Goal: Task Accomplishment & Management: Manage account settings

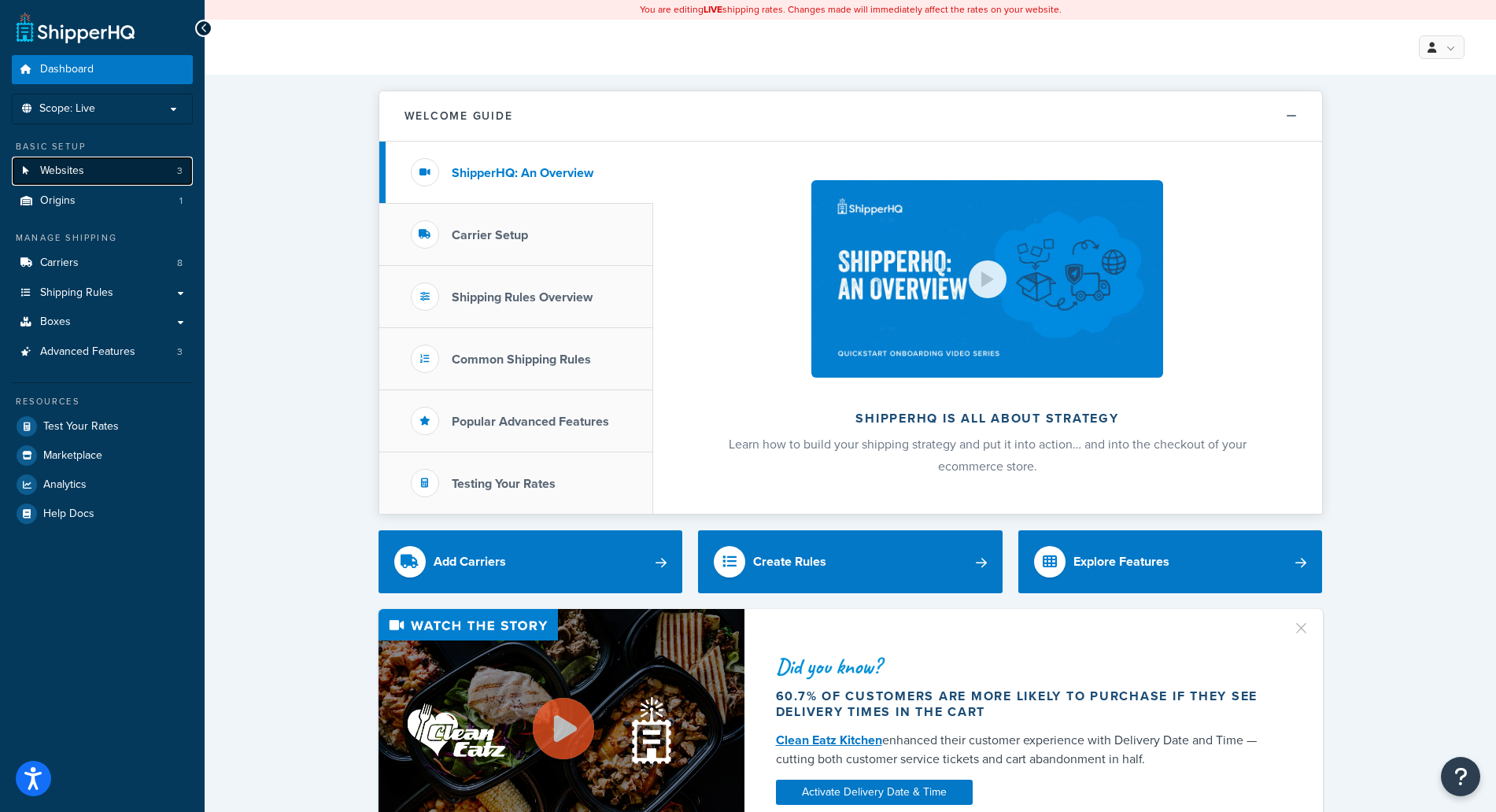
click at [105, 173] on link "Websites 3" at bounding box center [102, 170] width 181 height 29
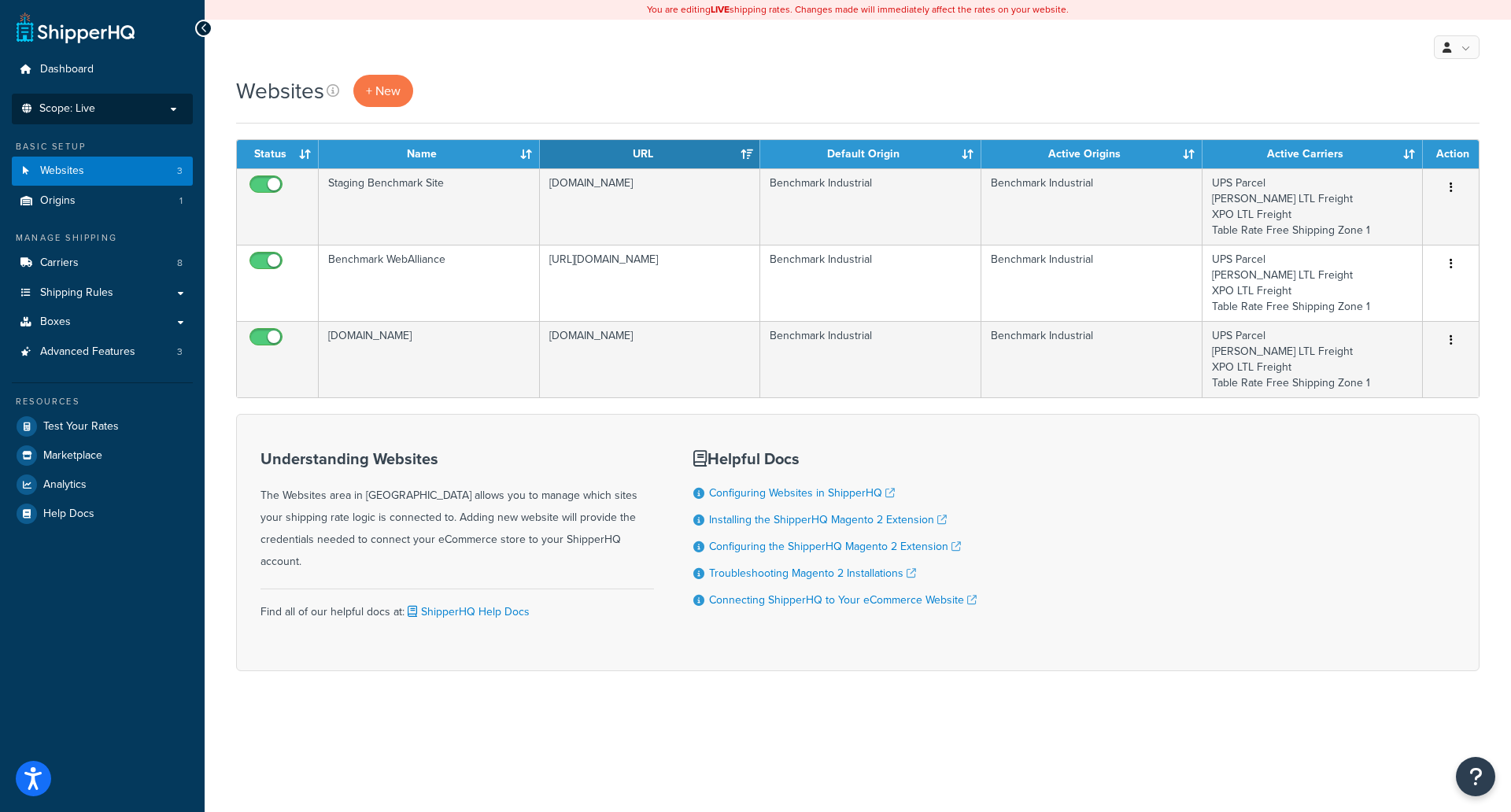
click at [133, 109] on p "Scope: Live" at bounding box center [102, 108] width 167 height 13
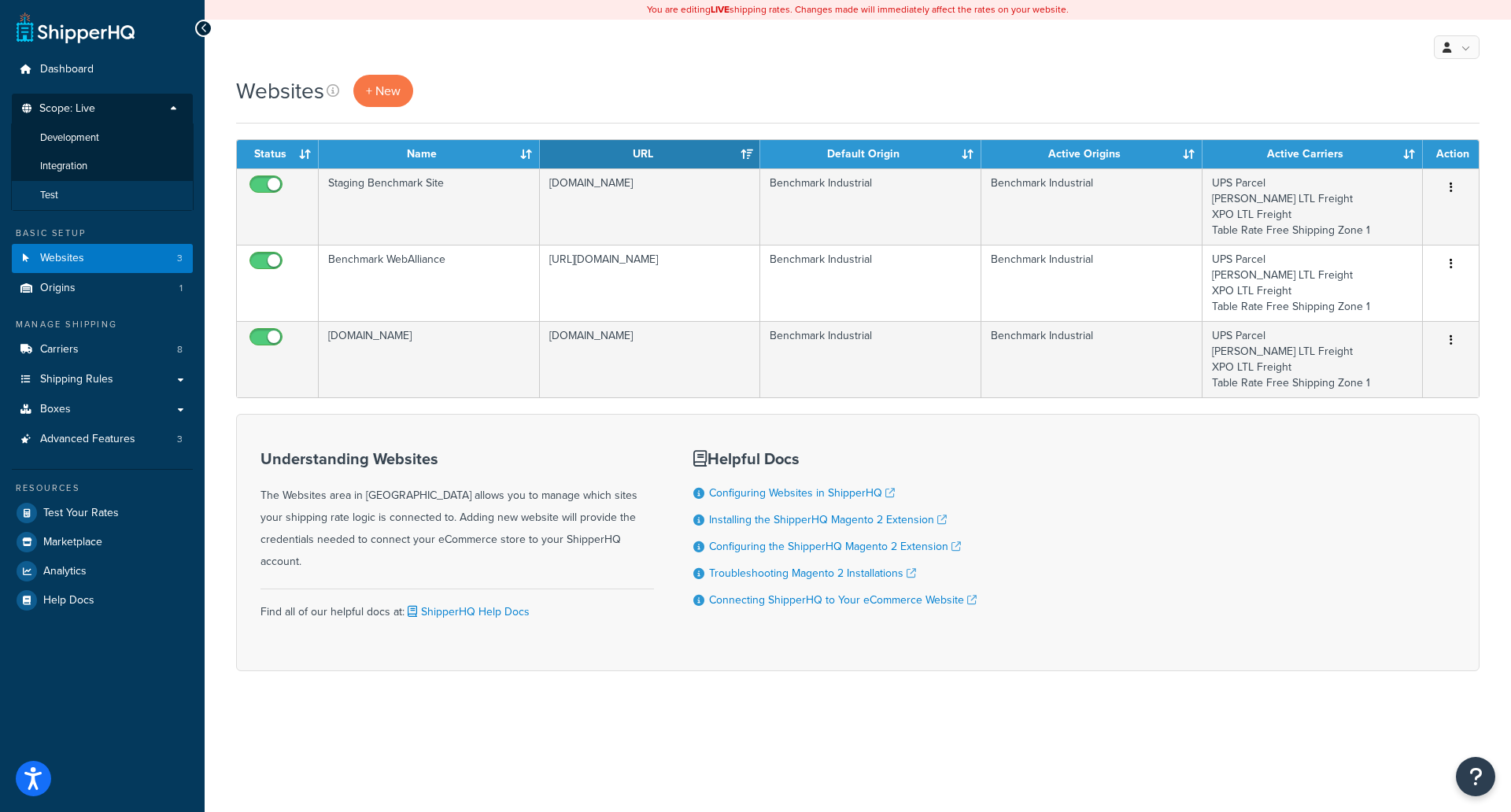
click at [66, 189] on li "Test" at bounding box center [102, 195] width 183 height 29
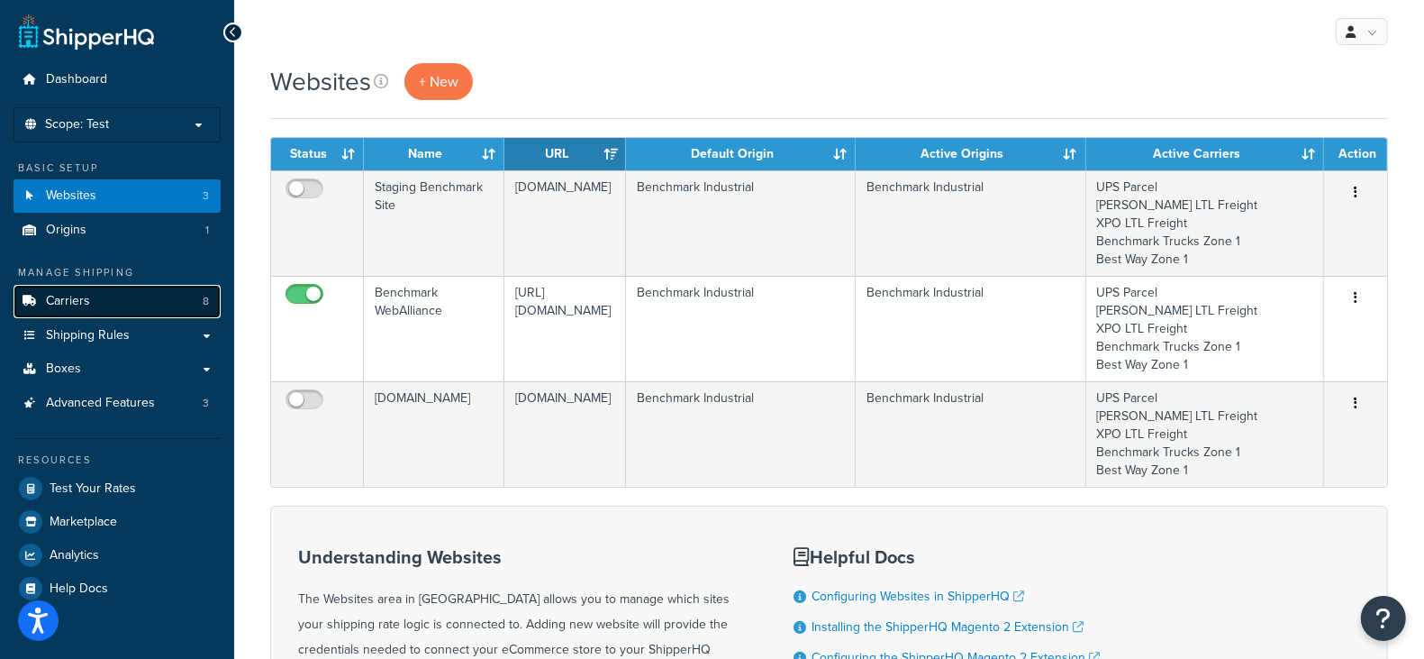
click at [141, 296] on link "Carriers 8" at bounding box center [117, 301] width 207 height 33
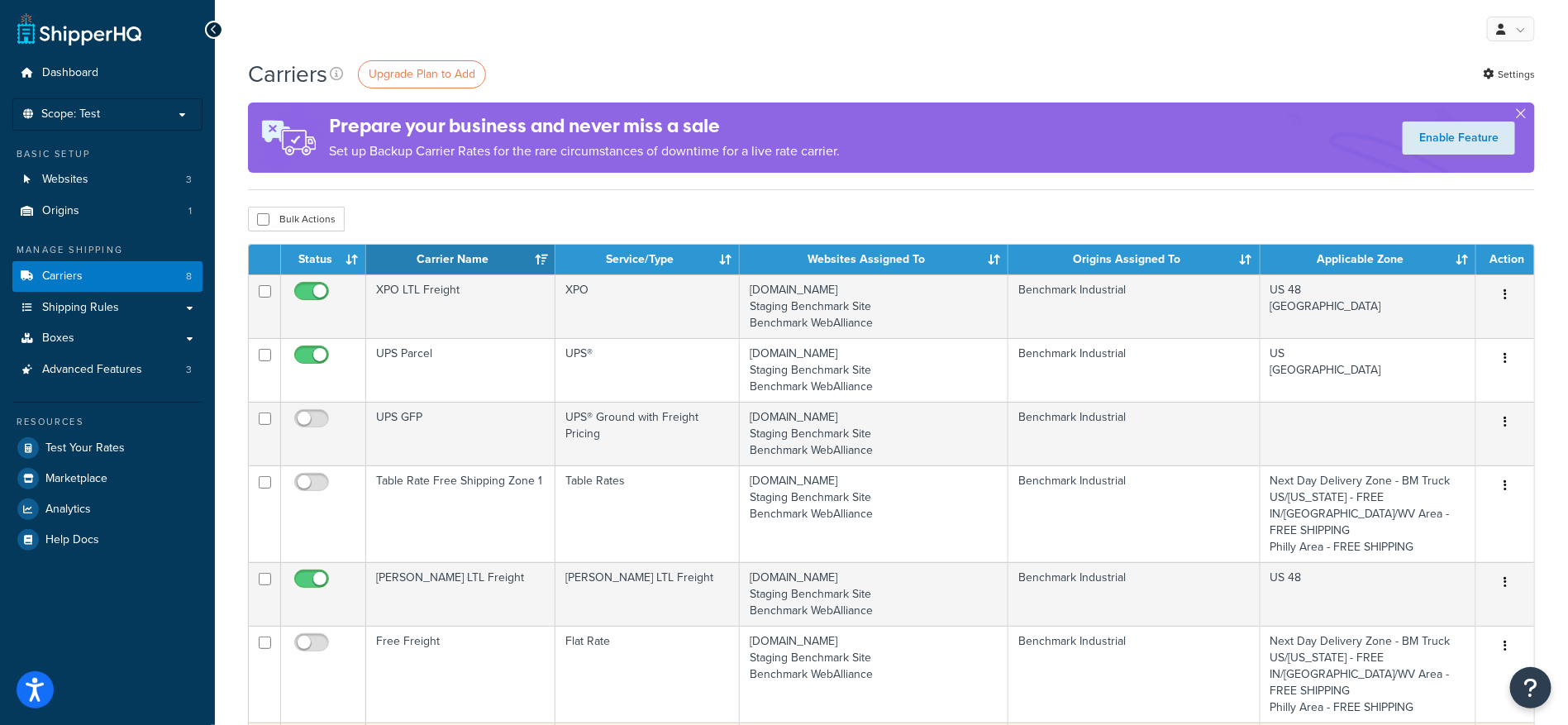
scroll to position [124, 0]
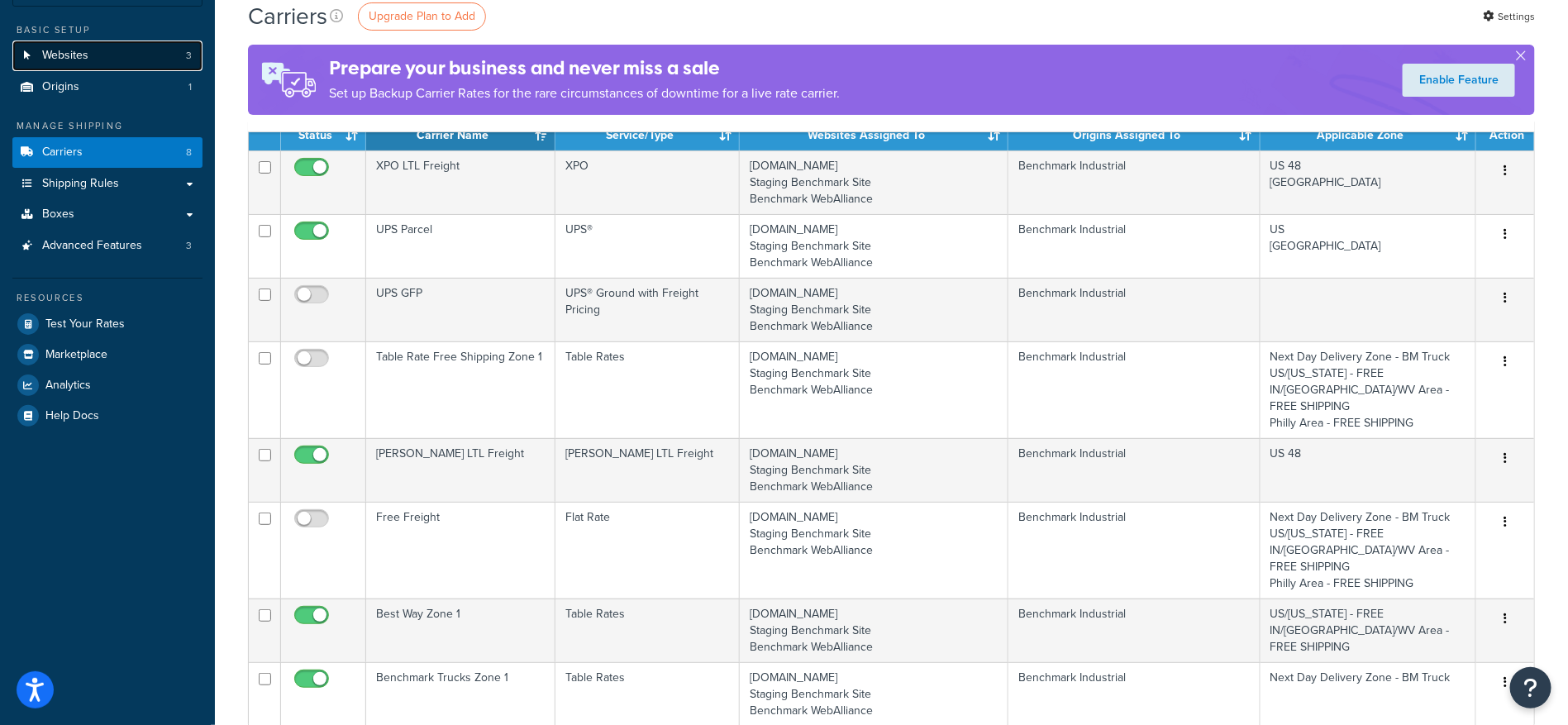
click at [118, 50] on link "Websites 3" at bounding box center [107, 55] width 190 height 30
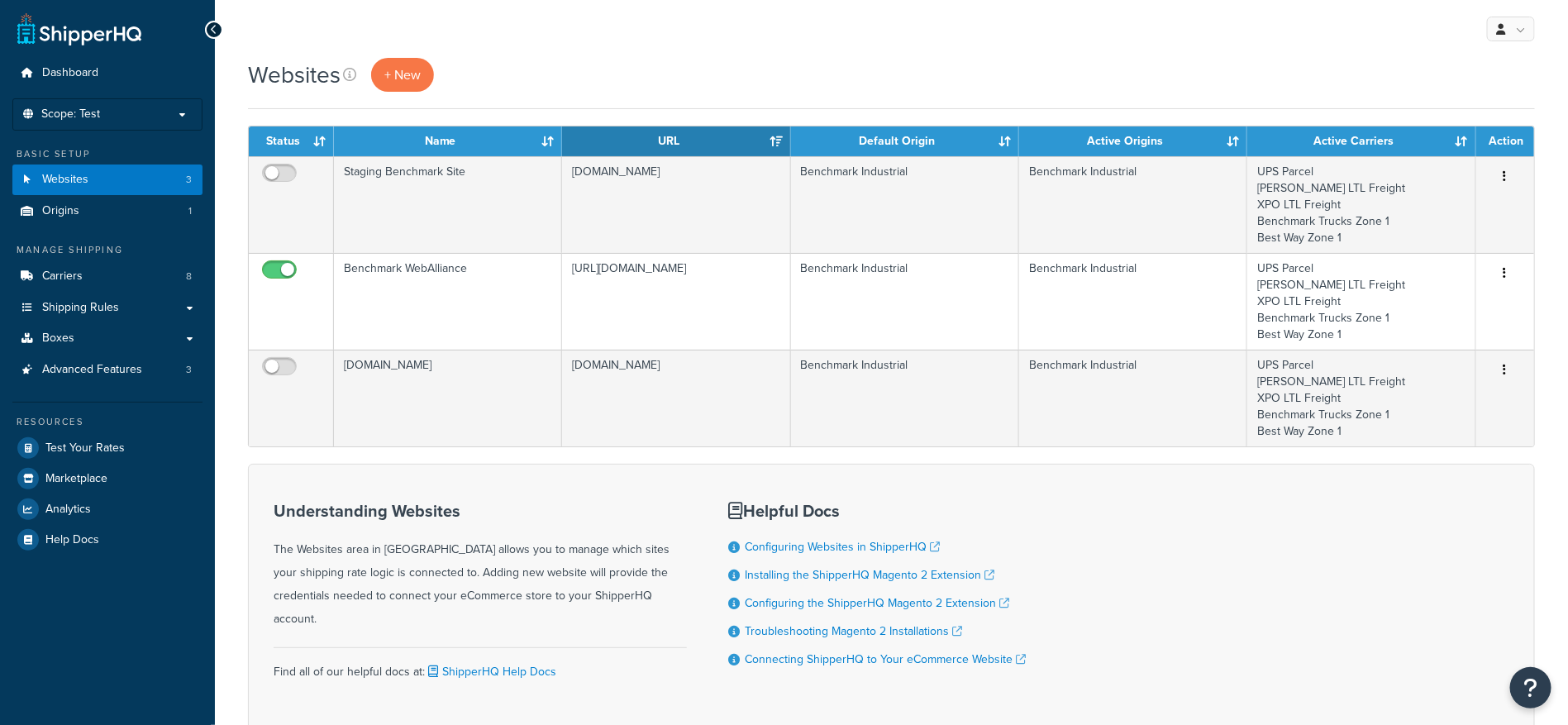
click at [112, 112] on p "Scope: Test" at bounding box center [107, 114] width 175 height 14
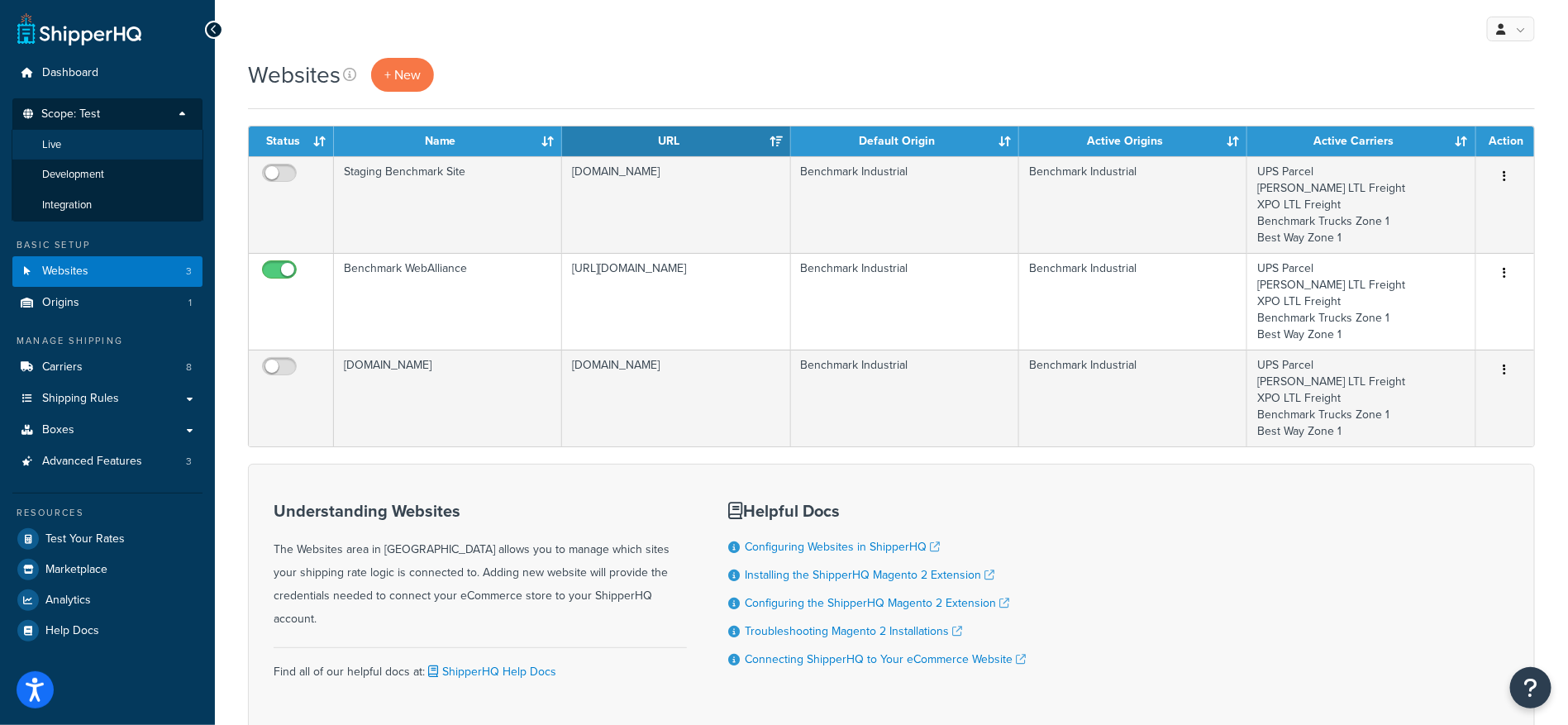
click at [81, 146] on li "Live" at bounding box center [107, 144] width 192 height 30
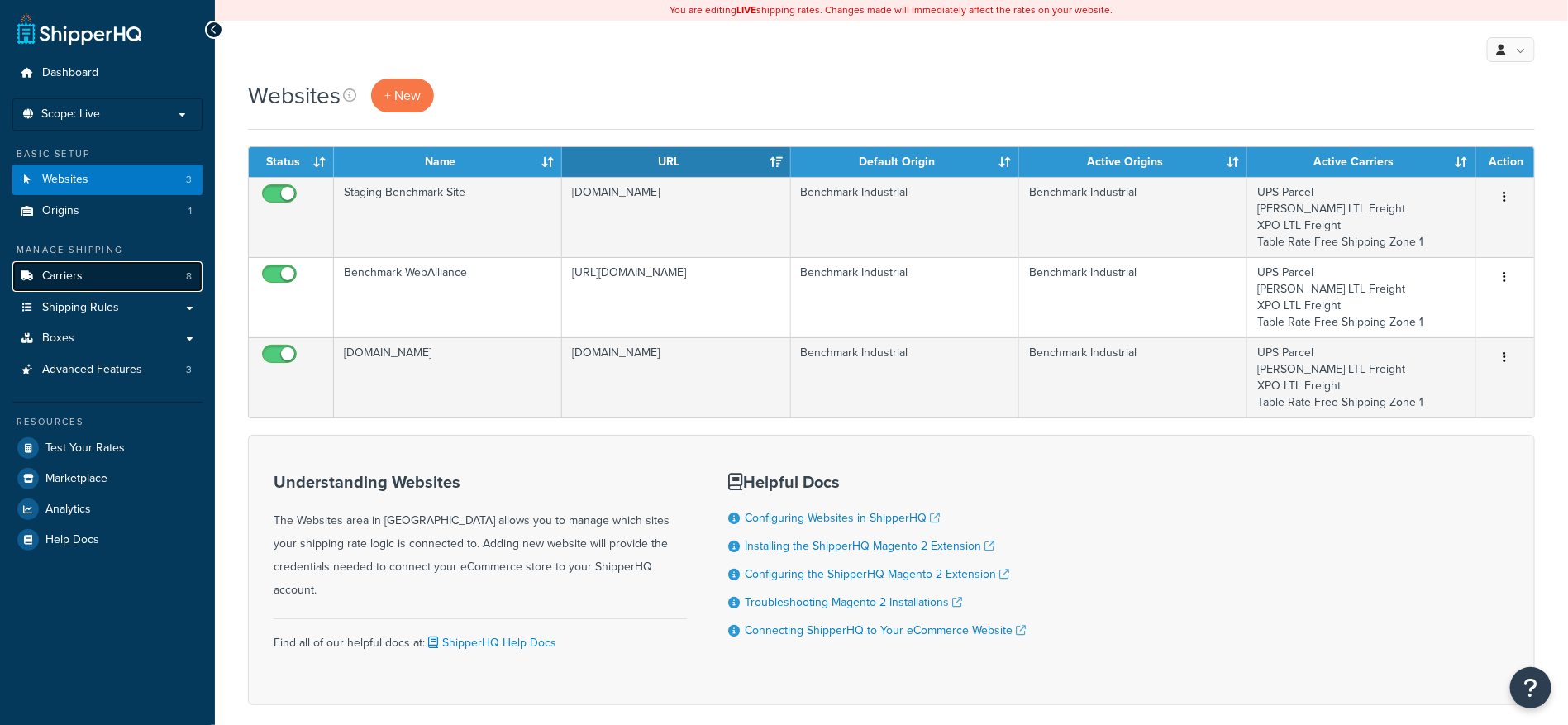
click at [100, 276] on link "Carriers 8" at bounding box center [107, 276] width 190 height 30
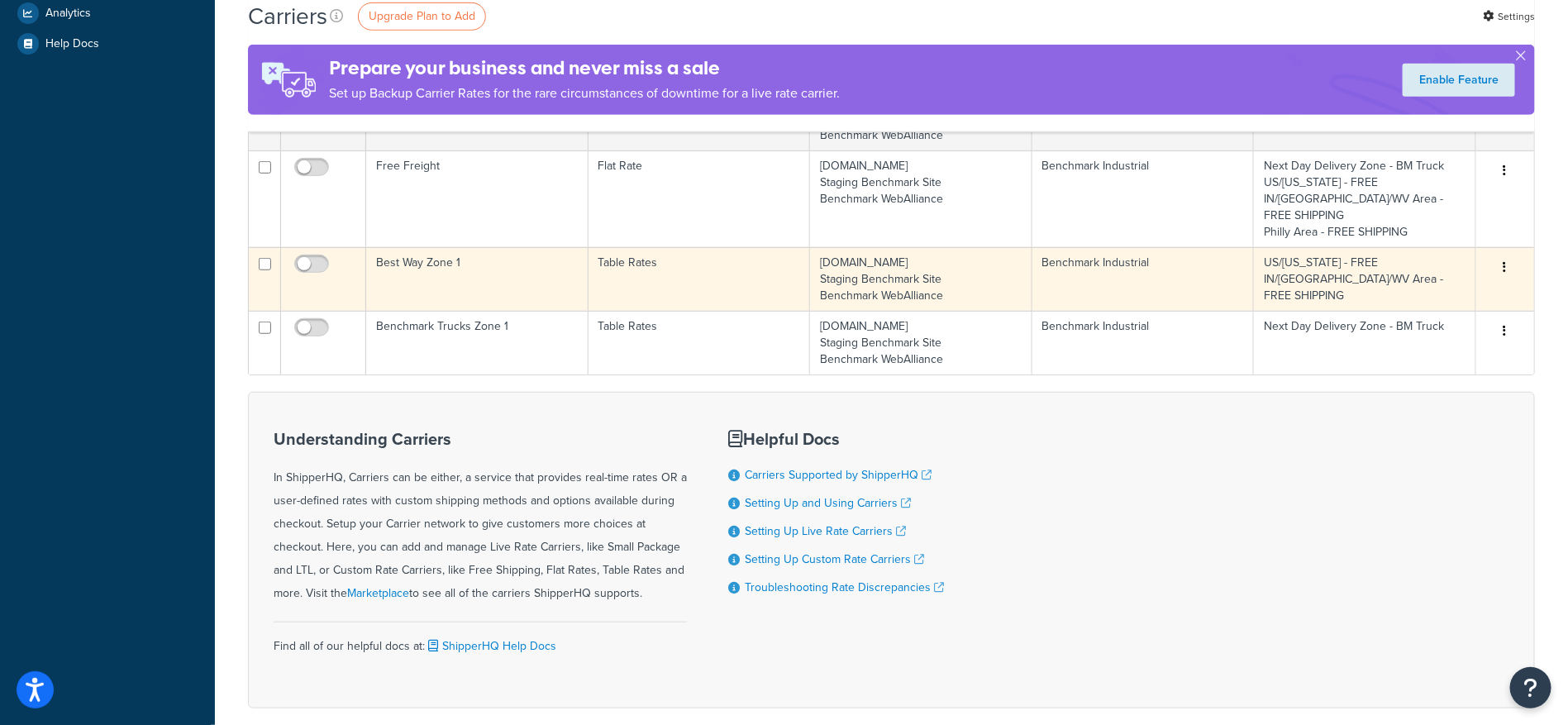
click at [429, 262] on td "Best Way Zone 1" at bounding box center [477, 278] width 222 height 63
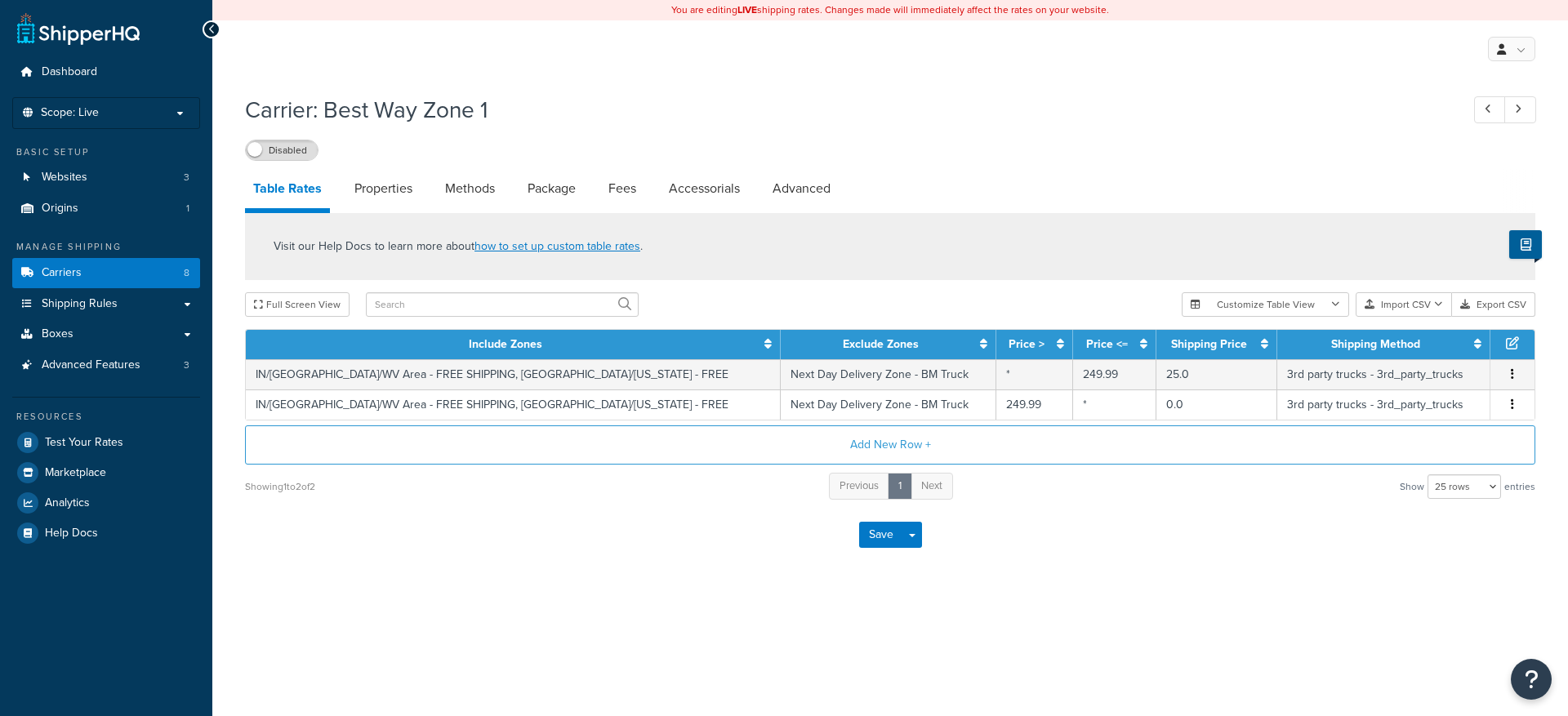
select select "25"
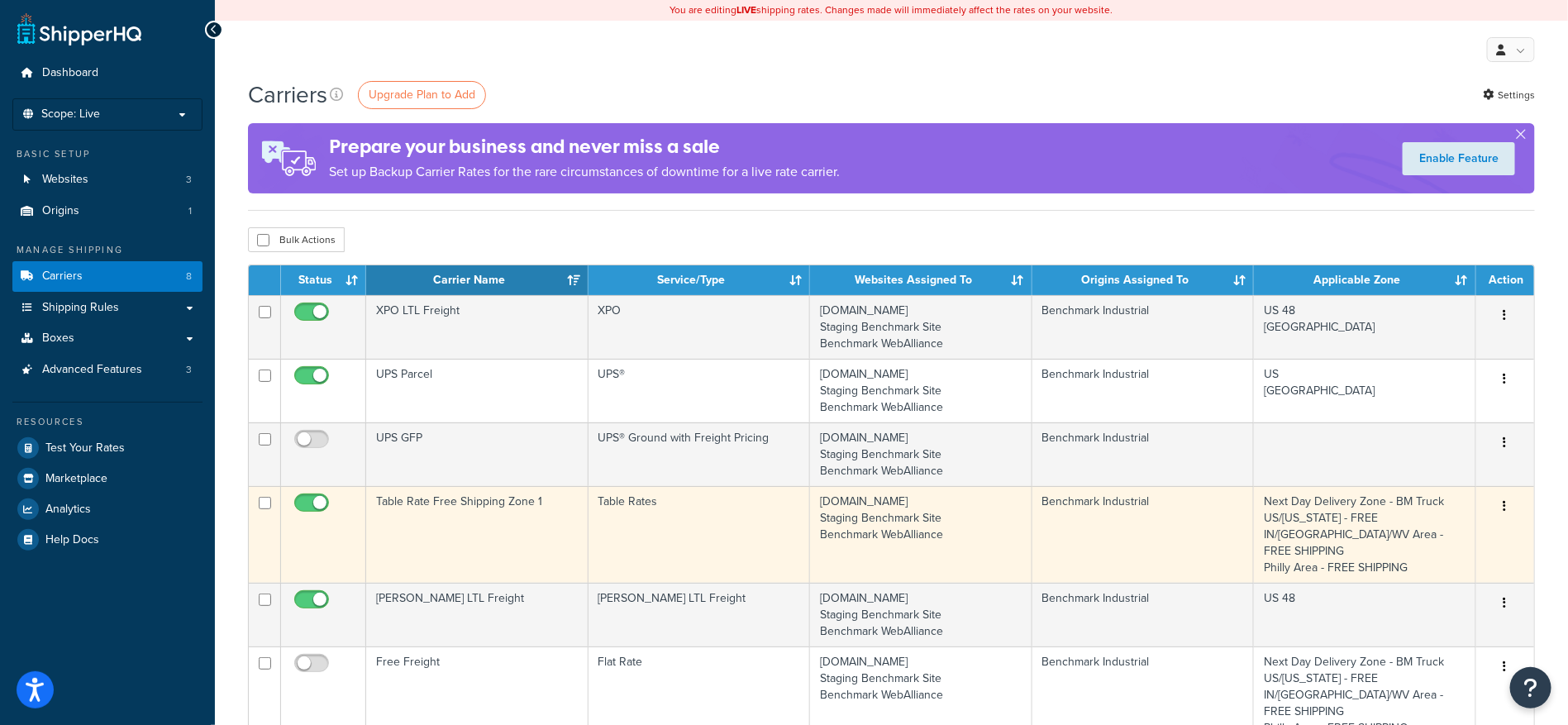
click at [455, 522] on td "Table Rate Free Shipping Zone 1" at bounding box center [477, 534] width 222 height 96
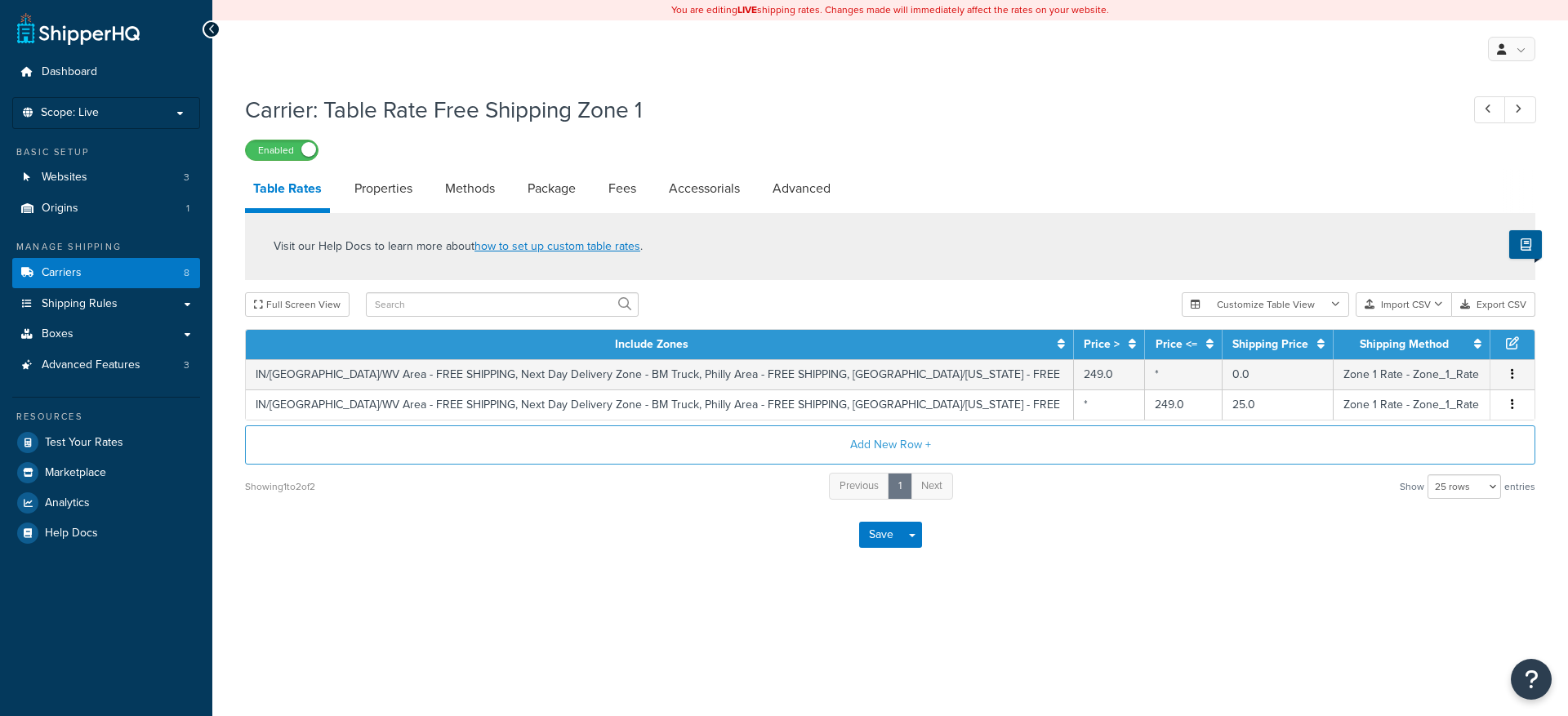
select select "25"
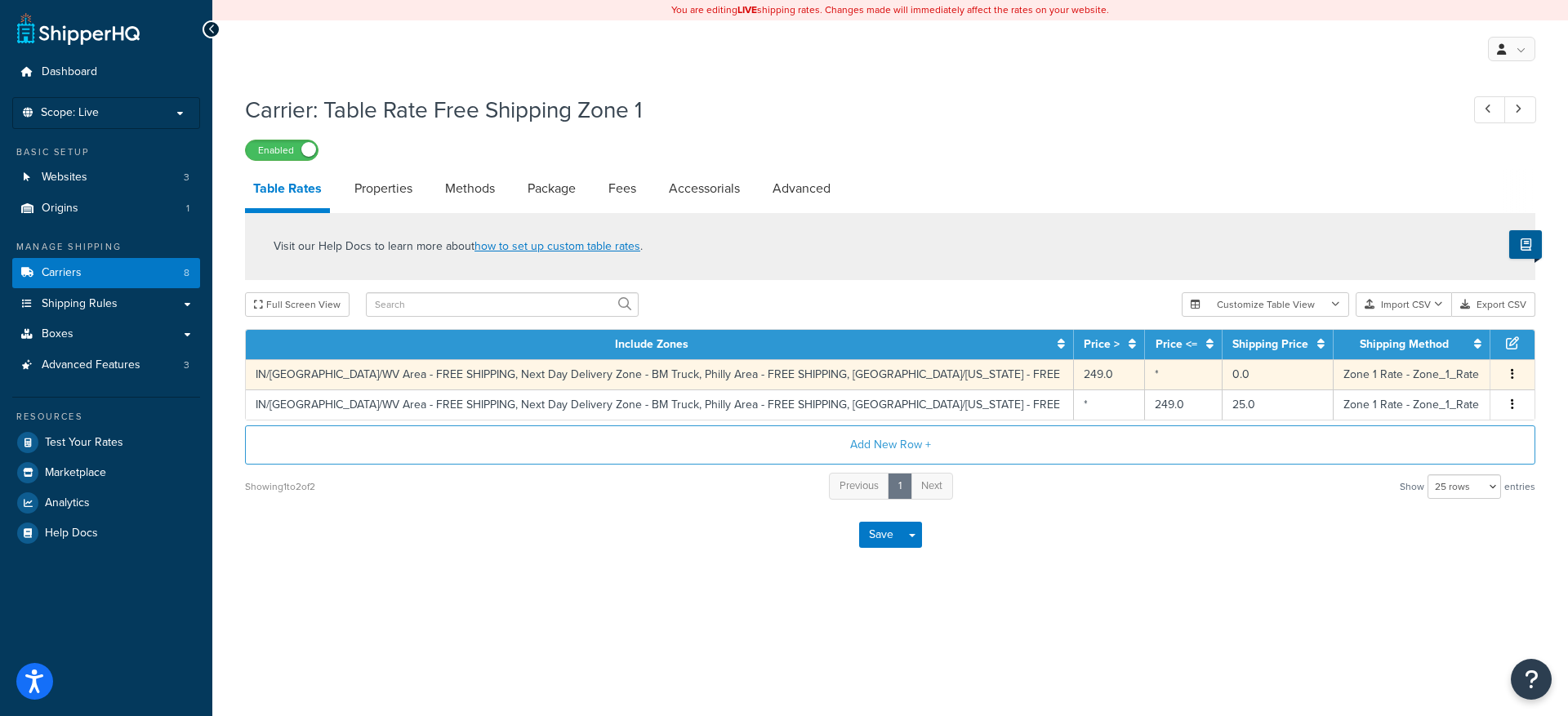
click at [1513, 374] on icon "button" at bounding box center [1513, 373] width 4 height 12
click at [1400, 343] on div "Edit" at bounding box center [1430, 342] width 116 height 34
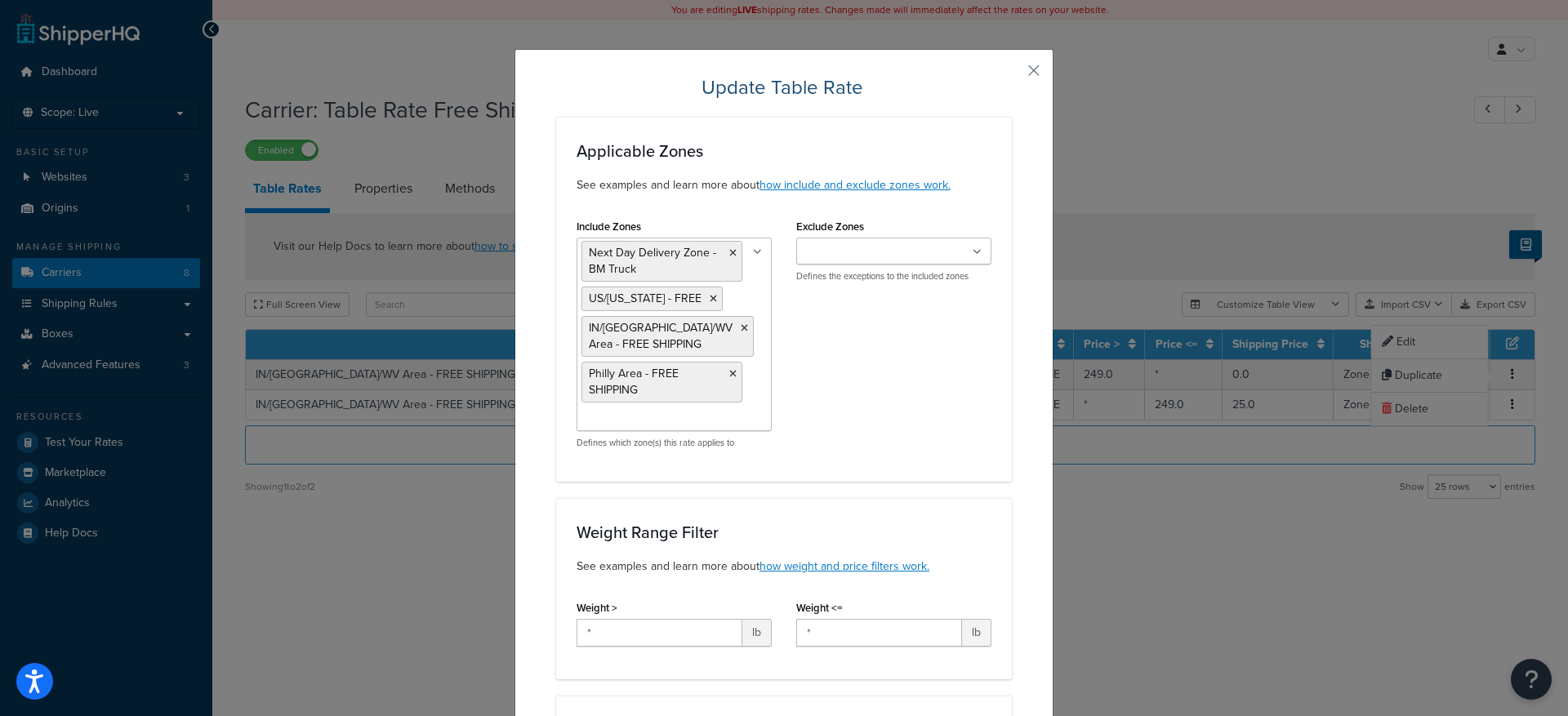
click at [1011, 74] on button "button" at bounding box center [1010, 76] width 5 height 5
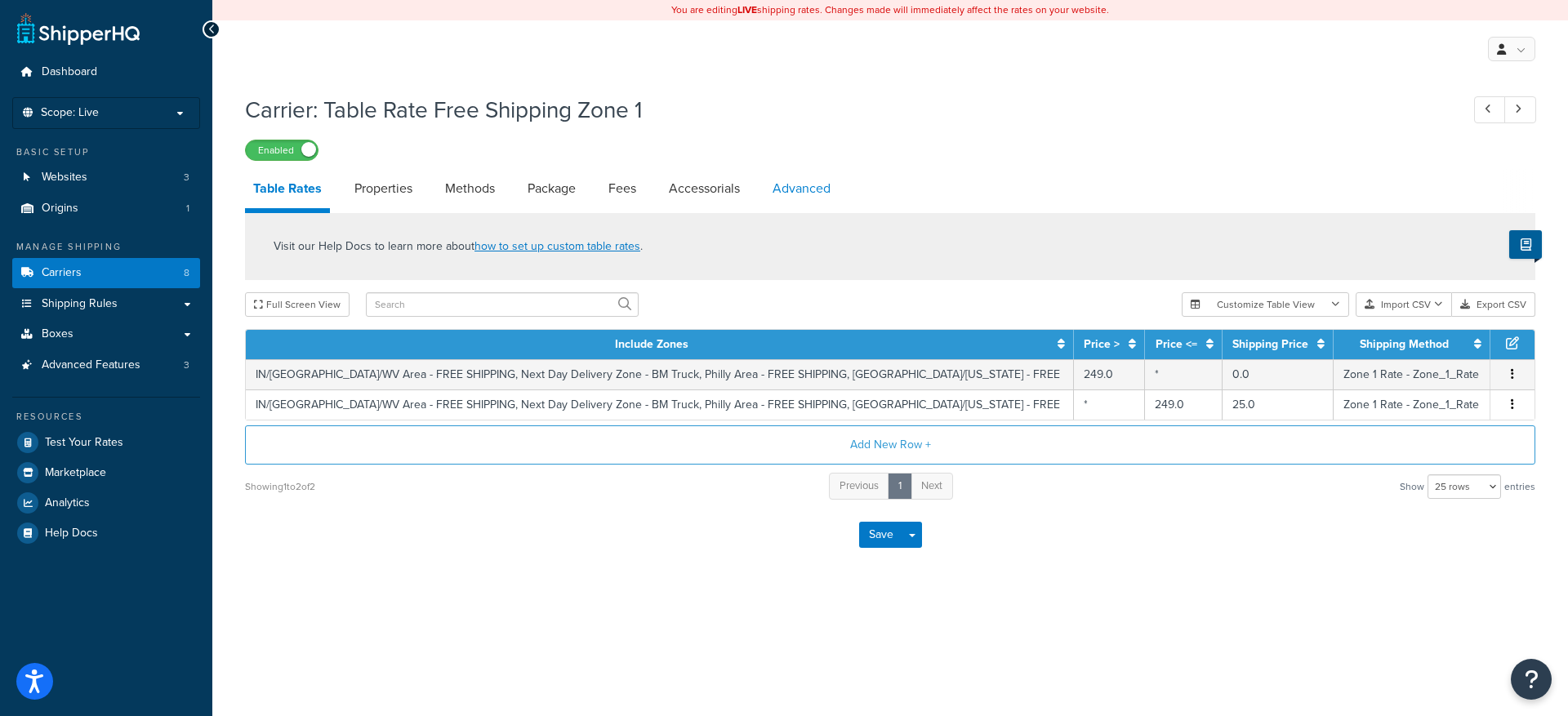
click at [819, 186] on link "Advanced" at bounding box center [801, 188] width 74 height 39
select select "false"
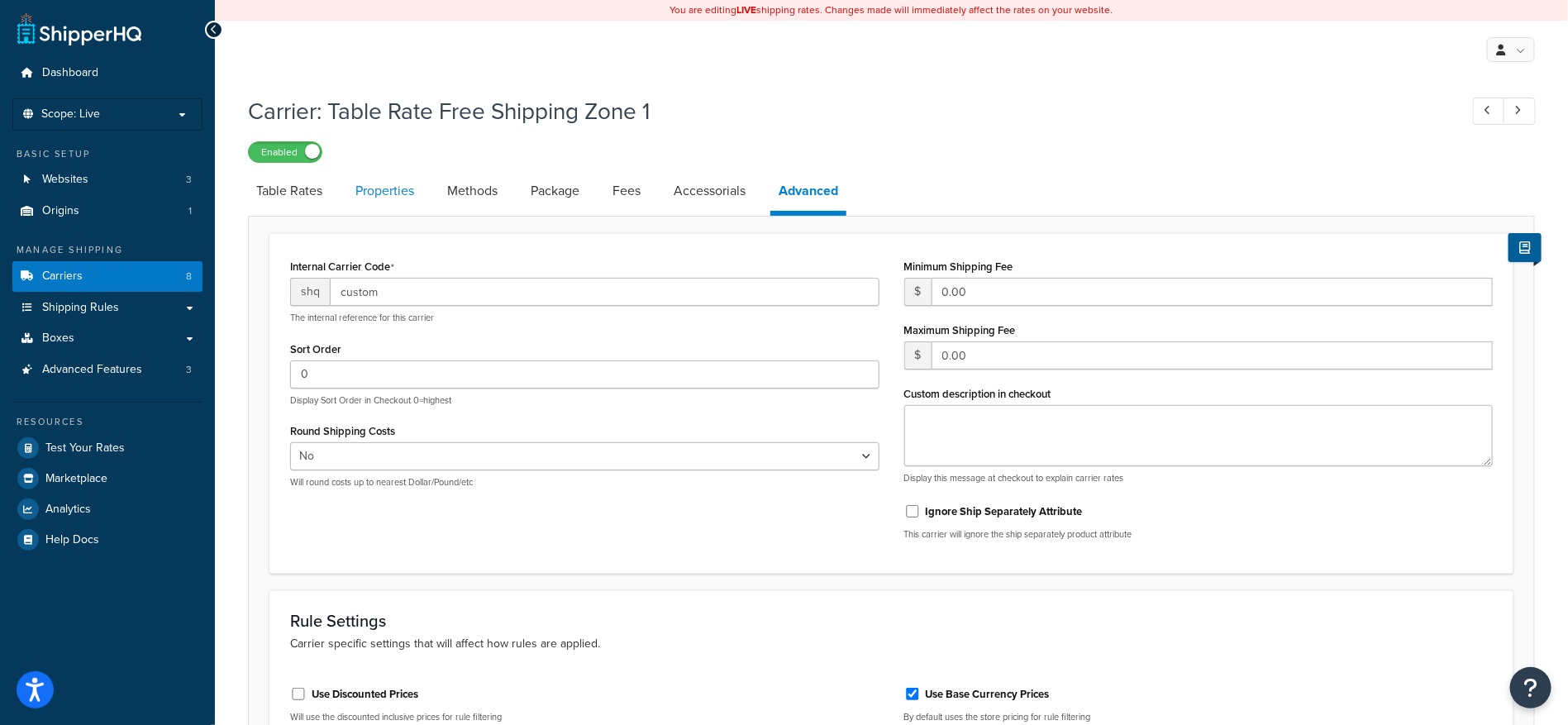
click at [383, 188] on link "Properties" at bounding box center [384, 190] width 75 height 39
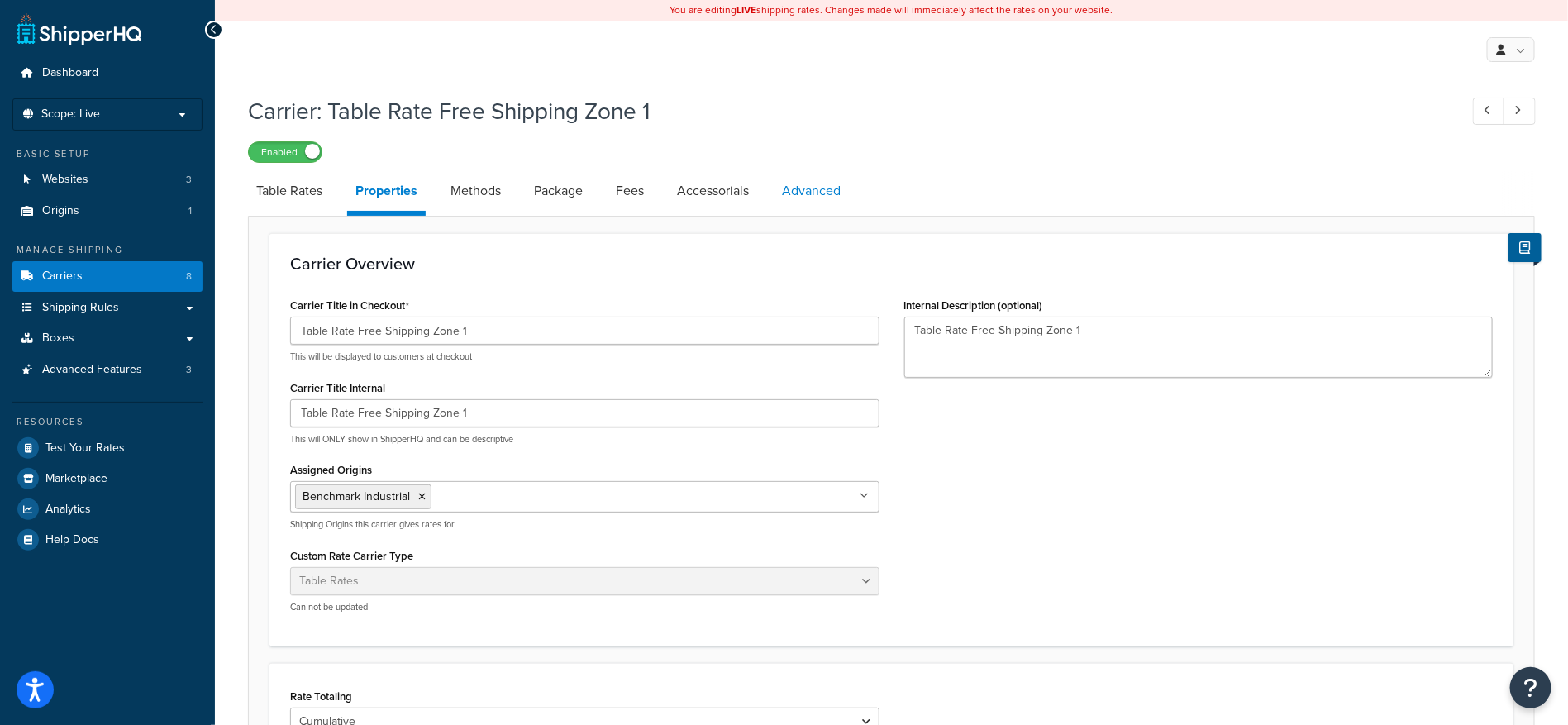
click at [825, 194] on link "Advanced" at bounding box center [811, 190] width 75 height 39
select select "false"
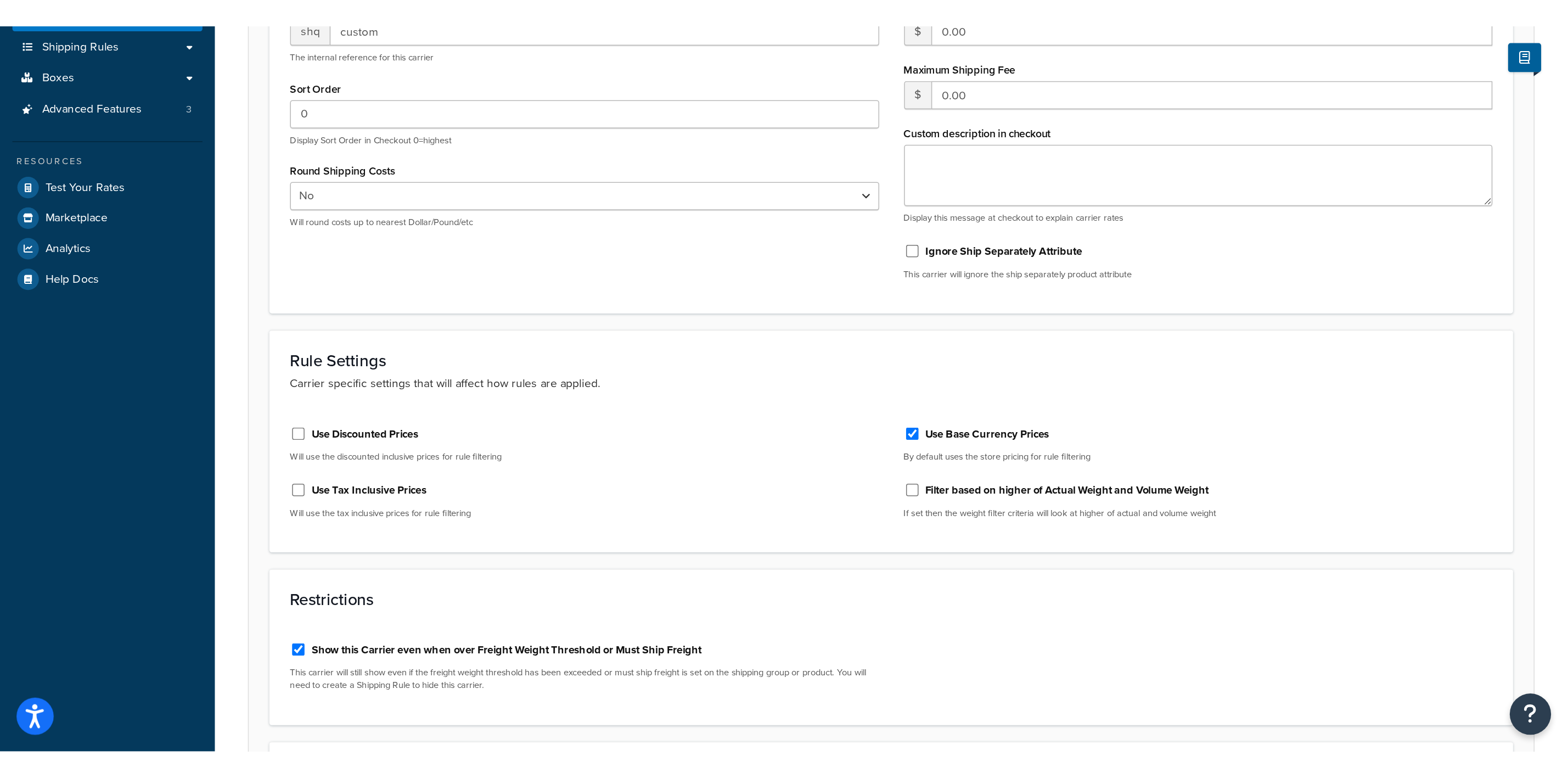
scroll to position [164, 0]
